Goal: Navigation & Orientation: Find specific page/section

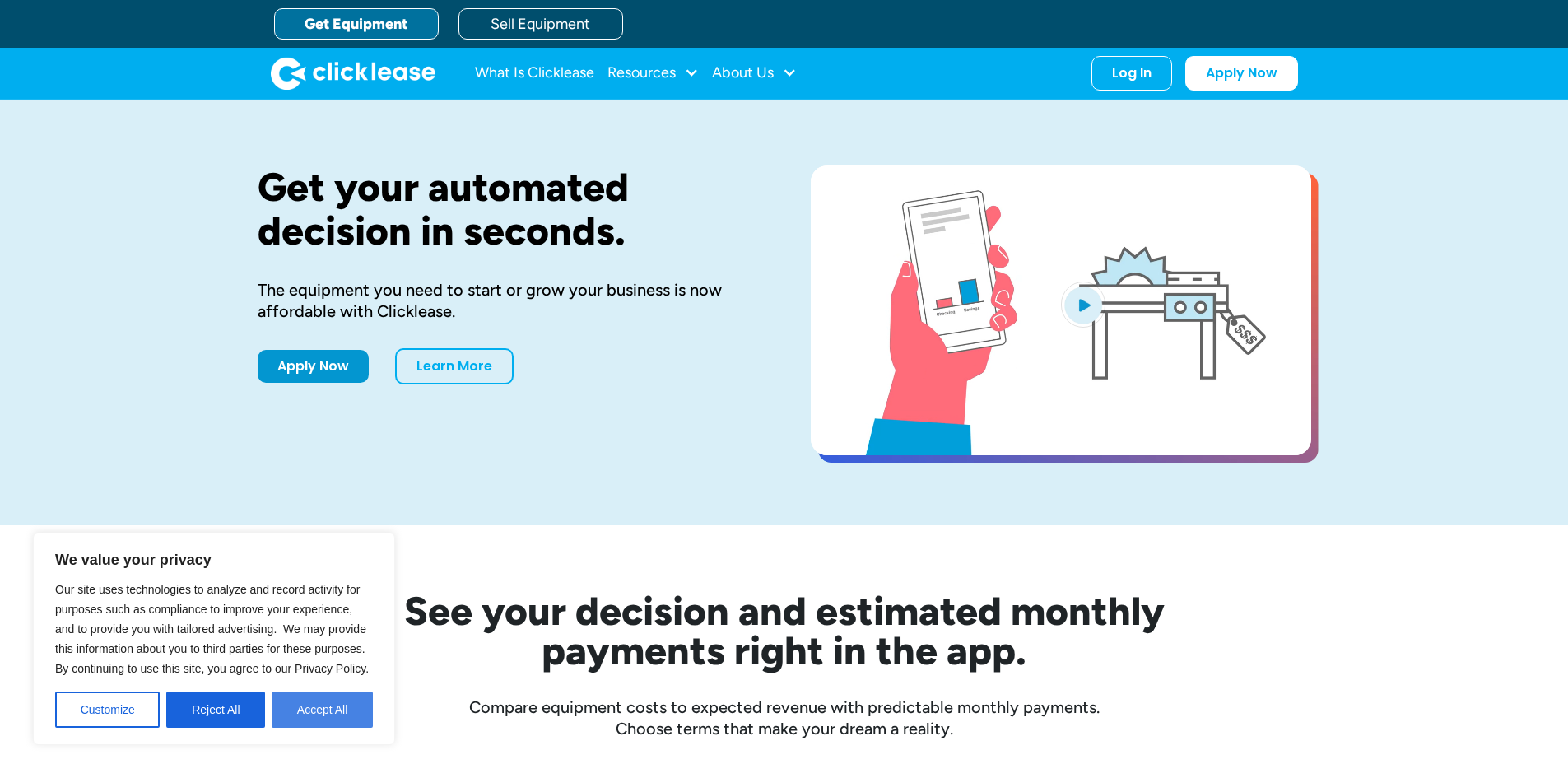
click at [318, 713] on button "Accept All" at bounding box center [322, 708] width 102 height 36
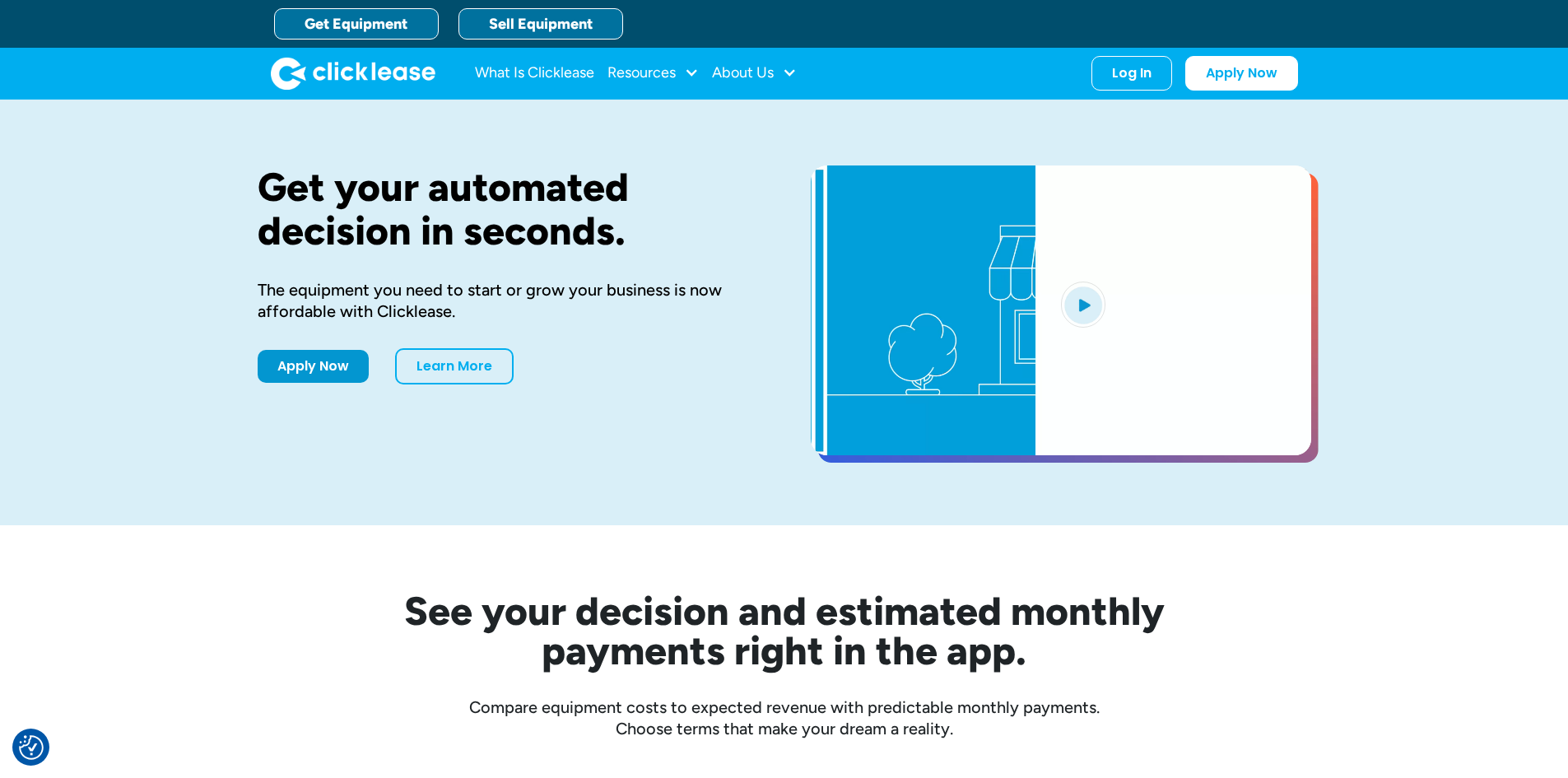
click at [551, 18] on link "Sell Equipment" at bounding box center [540, 24] width 164 height 31
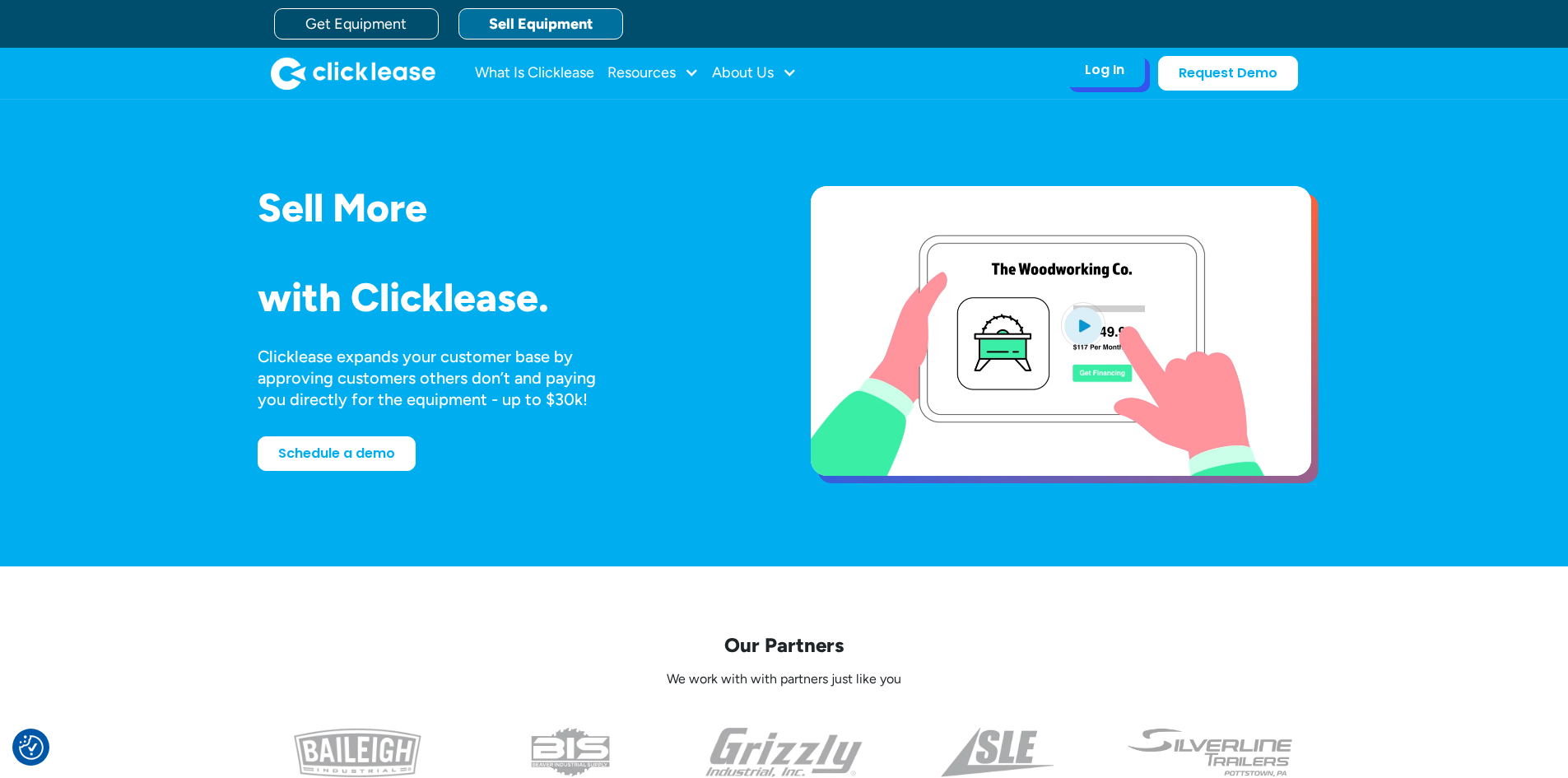
click at [1098, 70] on div "Log In" at bounding box center [1104, 70] width 40 height 16
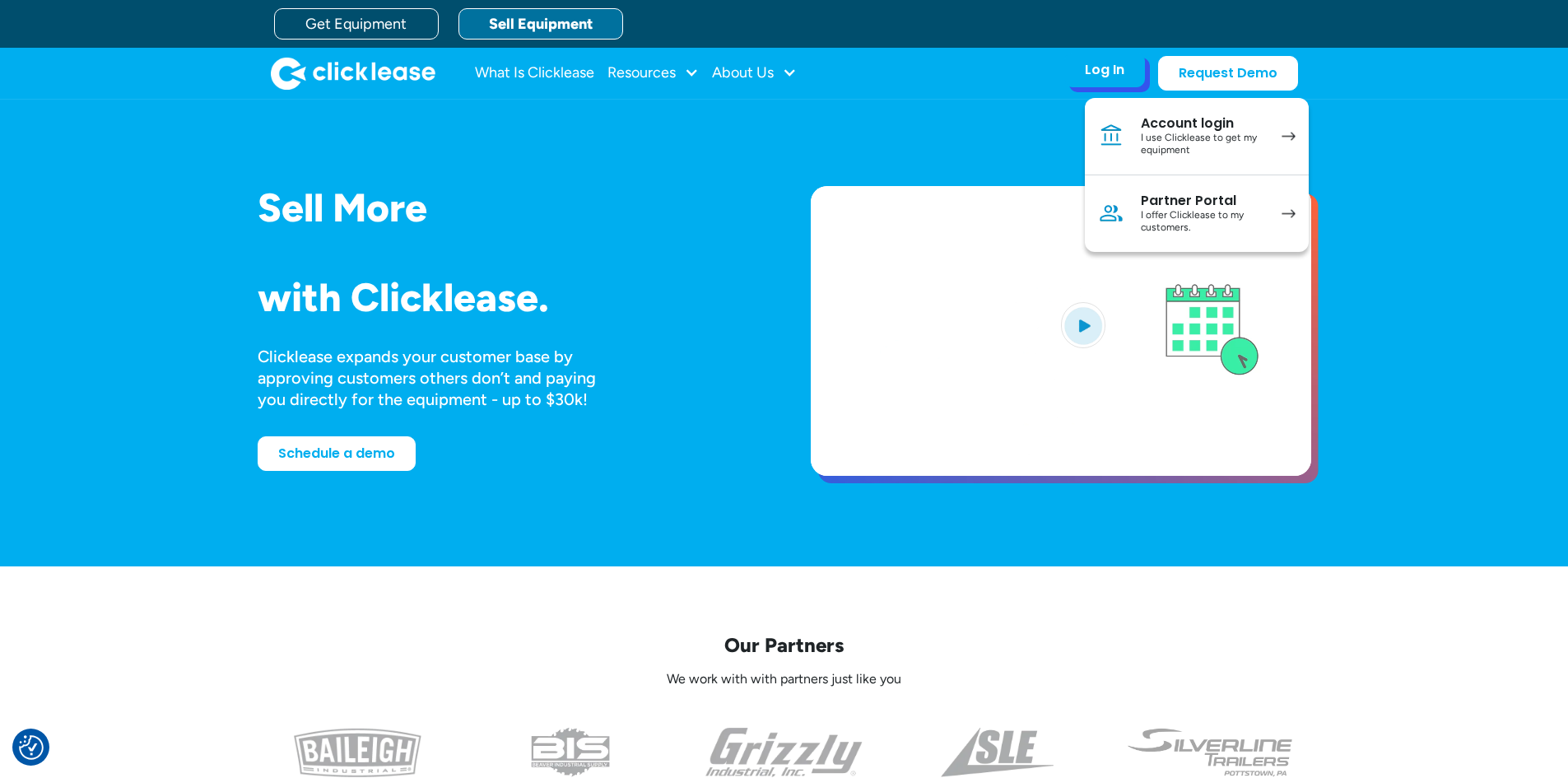
drag, startPoint x: 1166, startPoint y: 121, endPoint x: 1141, endPoint y: 132, distance: 27.3
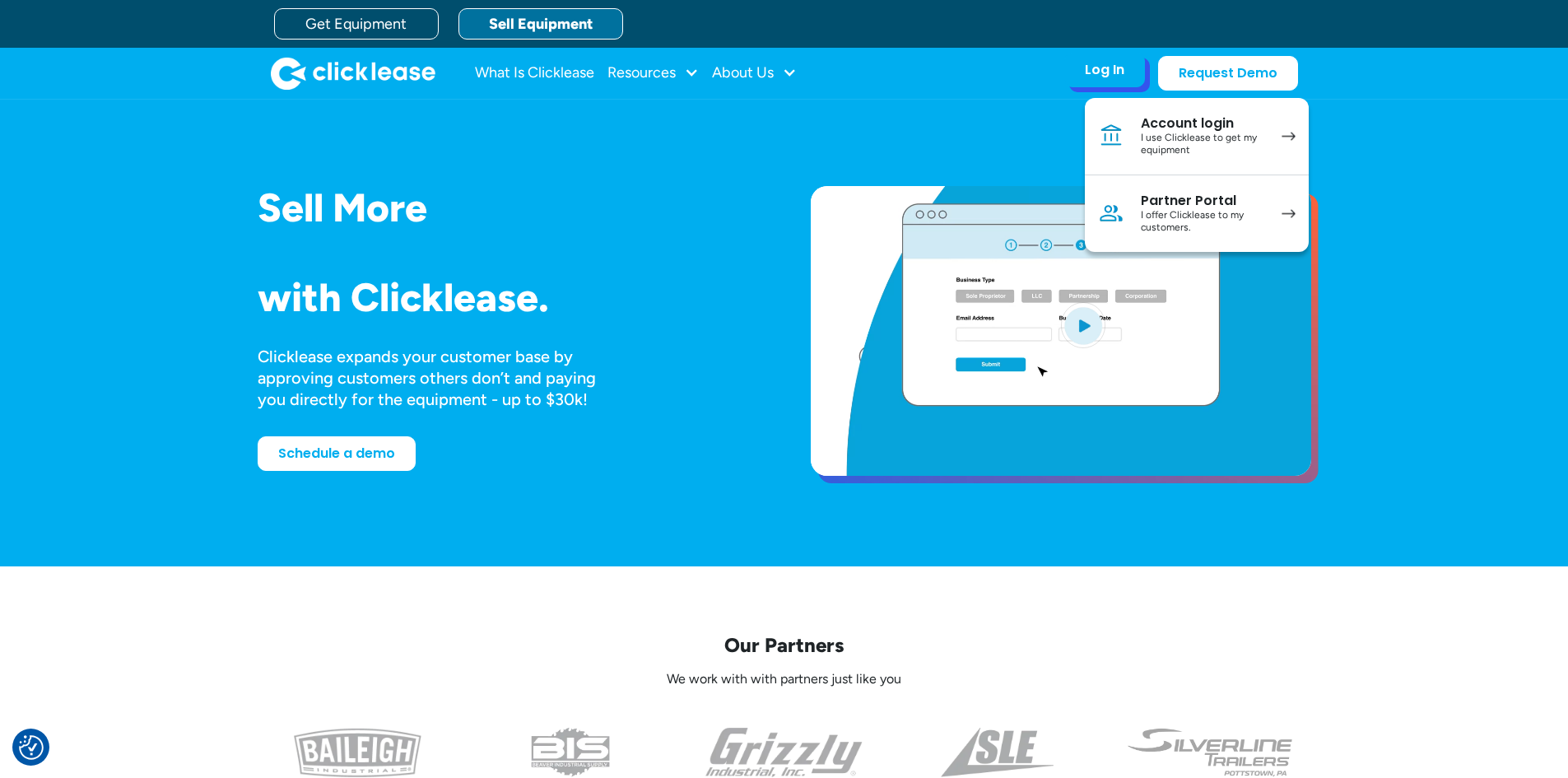
click at [1166, 121] on div "Account login" at bounding box center [1203, 123] width 125 height 16
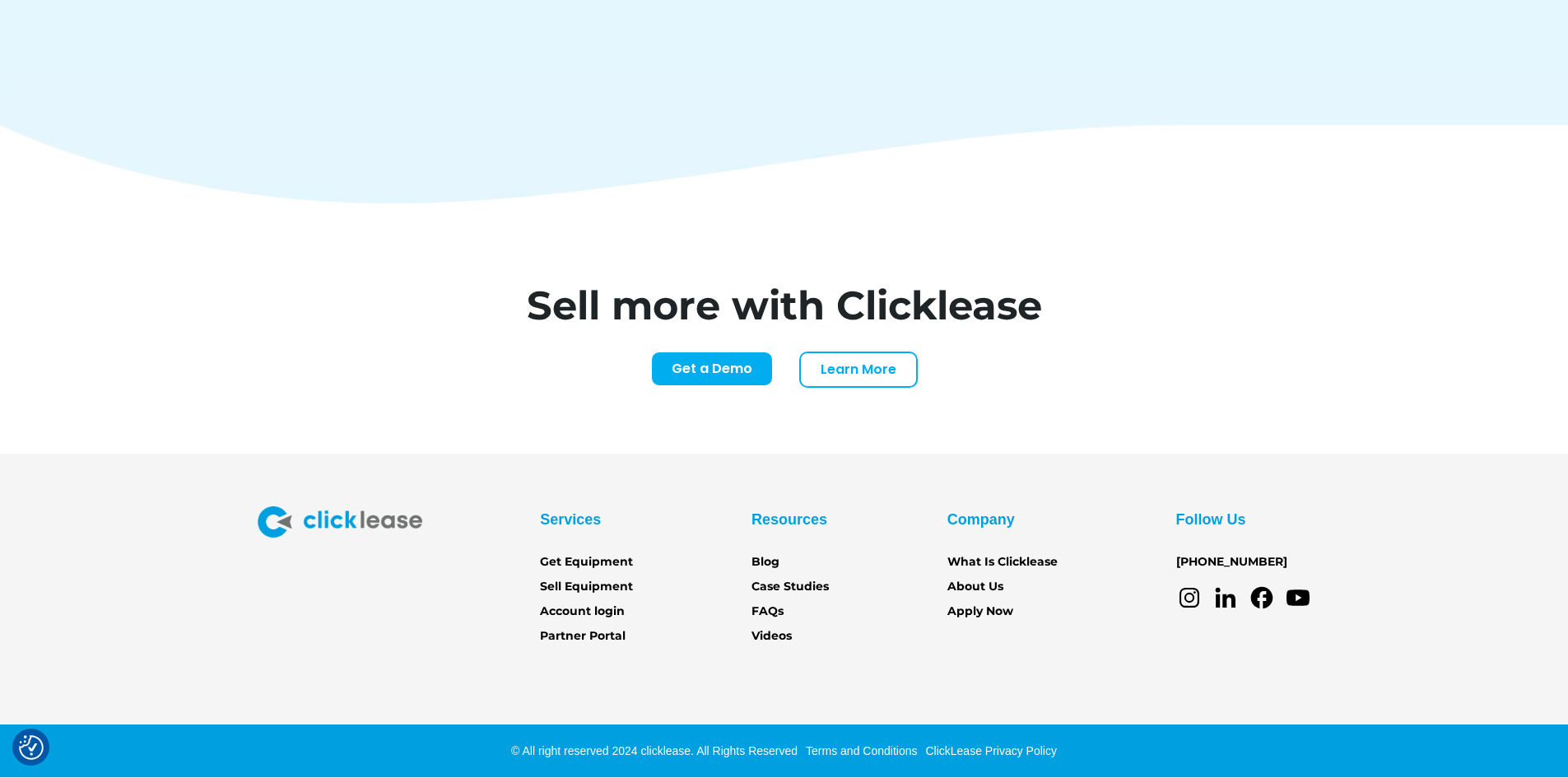
scroll to position [6830, 0]
